Goal: Check status: Check status

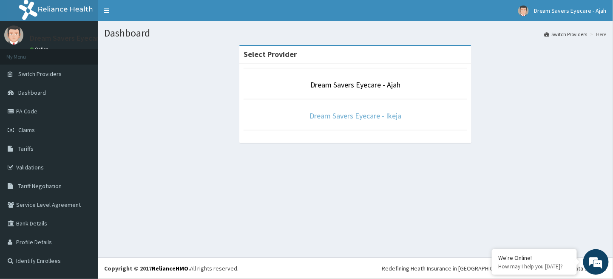
click at [351, 116] on link "Dream Savers Eyecare - Ikeja" at bounding box center [355, 116] width 92 height 10
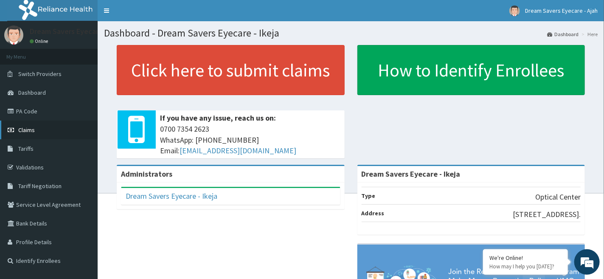
click at [51, 131] on link "Claims" at bounding box center [49, 130] width 98 height 19
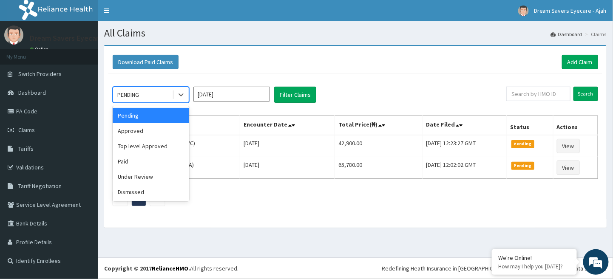
click at [154, 96] on div "PENDING" at bounding box center [142, 95] width 59 height 14
click at [147, 155] on div "Paid" at bounding box center [151, 161] width 76 height 15
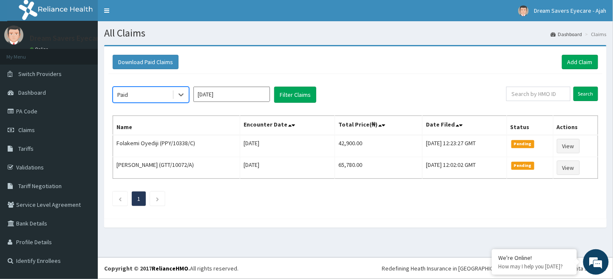
click at [226, 93] on input "[DATE]" at bounding box center [231, 94] width 76 height 15
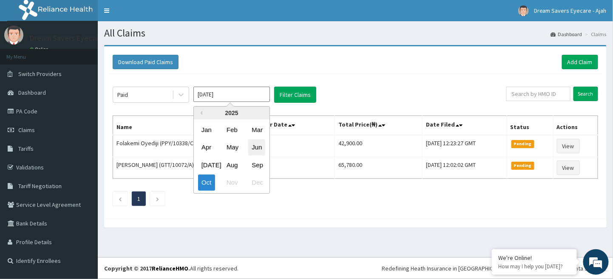
click at [256, 145] on div "Jun" at bounding box center [256, 148] width 17 height 16
type input "Jun 2025"
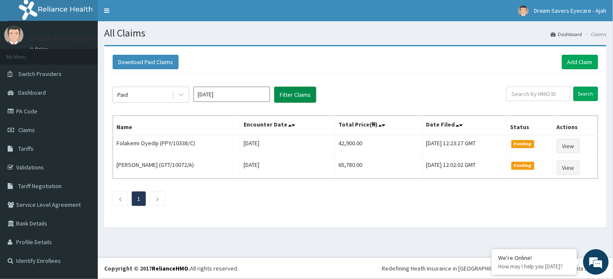
click at [291, 102] on button "Filter Claims" at bounding box center [295, 95] width 42 height 16
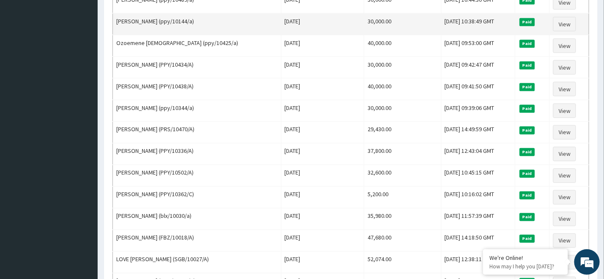
scroll to position [610, 0]
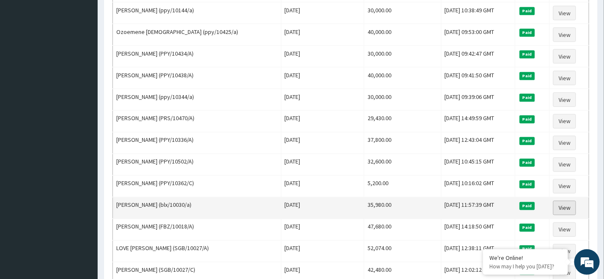
click at [565, 214] on link "View" at bounding box center [565, 208] width 23 height 14
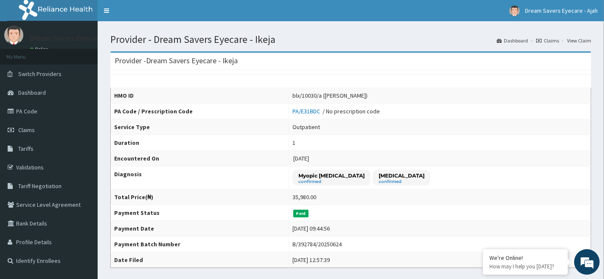
click at [550, 40] on link "Claims" at bounding box center [548, 40] width 23 height 7
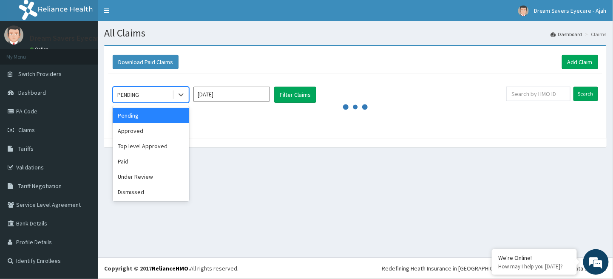
click at [127, 96] on div "PENDING" at bounding box center [128, 94] width 22 height 8
click at [134, 162] on div "Paid" at bounding box center [151, 161] width 76 height 15
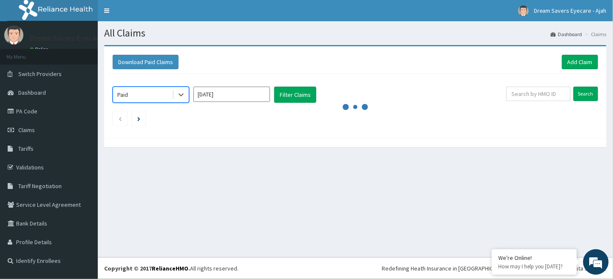
click at [215, 90] on input "Oct 2025" at bounding box center [231, 94] width 76 height 15
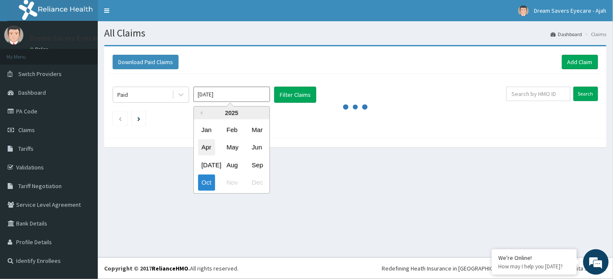
click at [205, 144] on div "Apr" at bounding box center [206, 148] width 17 height 16
type input "Apr 2025"
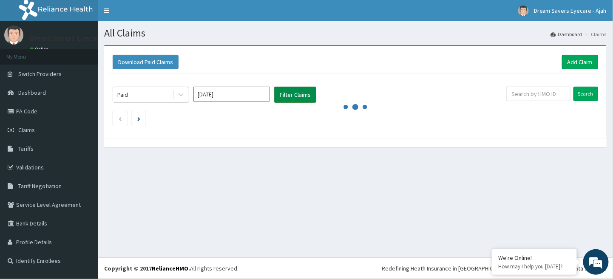
click at [304, 89] on button "Filter Claims" at bounding box center [295, 95] width 42 height 16
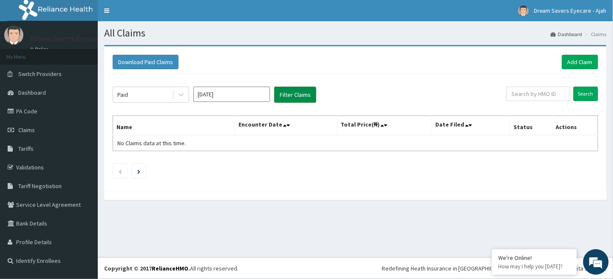
click at [304, 89] on button "Filter Claims" at bounding box center [295, 95] width 42 height 16
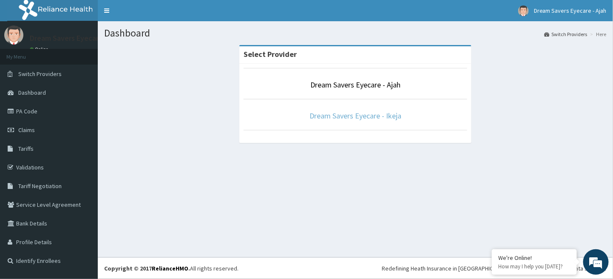
click at [341, 116] on link "Dream Savers Eyecare - Ikeja" at bounding box center [355, 116] width 92 height 10
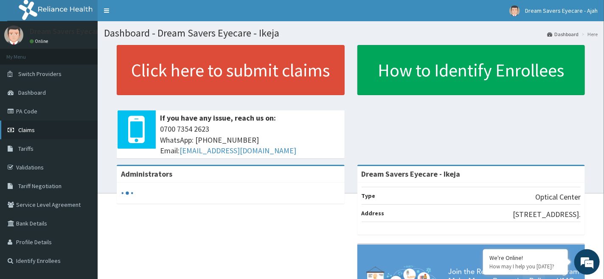
click at [36, 133] on link "Claims" at bounding box center [49, 130] width 98 height 19
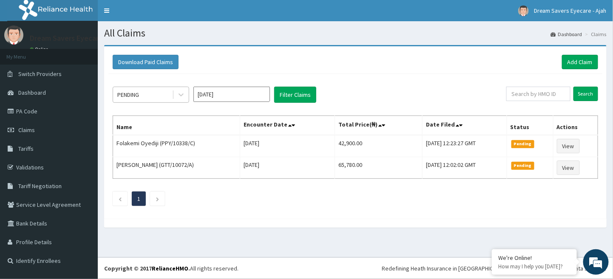
click at [159, 90] on div "PENDING" at bounding box center [142, 95] width 59 height 14
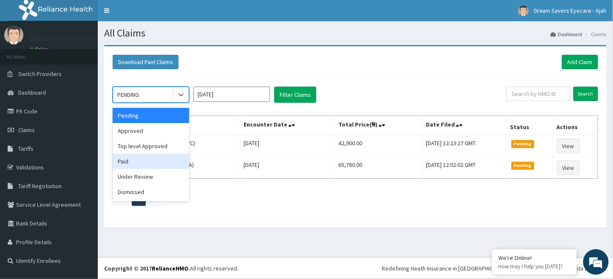
click at [147, 161] on div "Paid" at bounding box center [151, 161] width 76 height 15
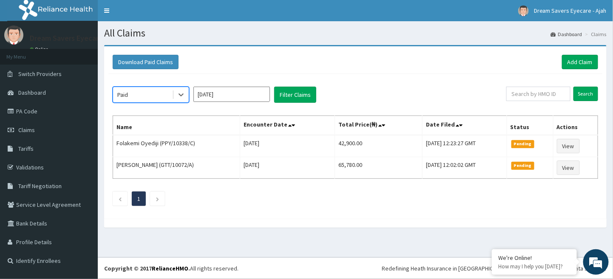
click at [236, 92] on input "[DATE]" at bounding box center [231, 94] width 76 height 15
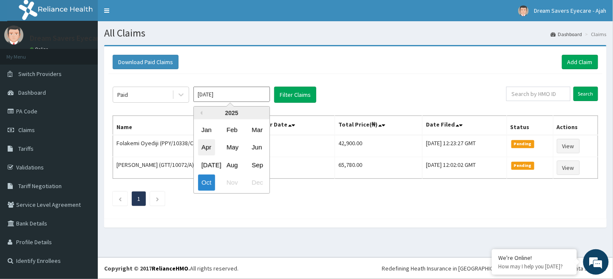
click at [206, 145] on div "Apr" at bounding box center [206, 148] width 17 height 16
type input "[DATE]"
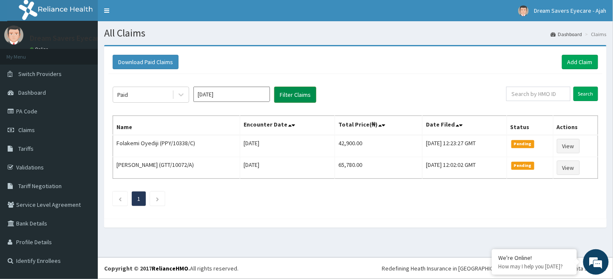
click at [295, 96] on button "Filter Claims" at bounding box center [295, 95] width 42 height 16
